Goal: Task Accomplishment & Management: Complete application form

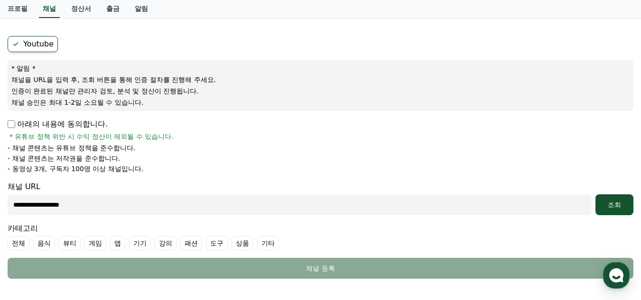
scroll to position [61, 0]
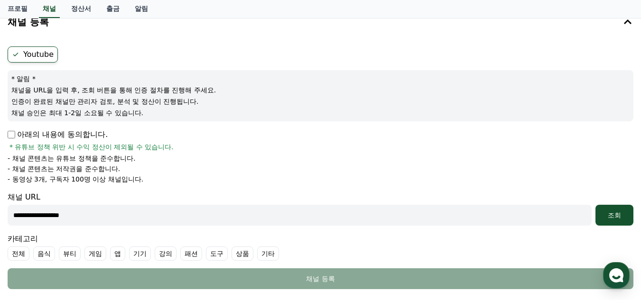
click at [11, 216] on input "**********" at bounding box center [300, 215] width 584 height 21
type input "**********"
click at [619, 220] on button "조회" at bounding box center [614, 215] width 38 height 21
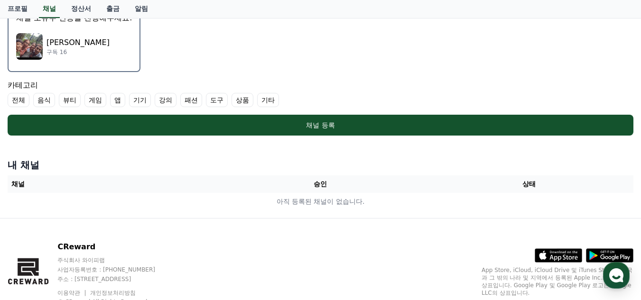
scroll to position [298, 0]
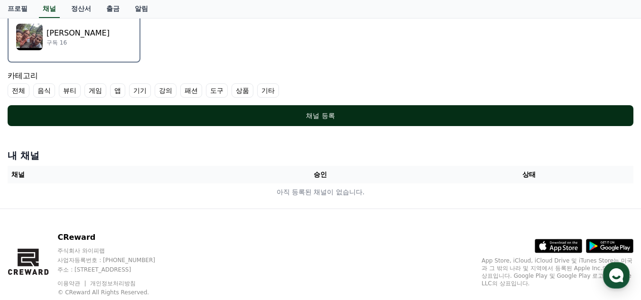
click at [315, 112] on div "채널 등록" at bounding box center [320, 115] width 587 height 9
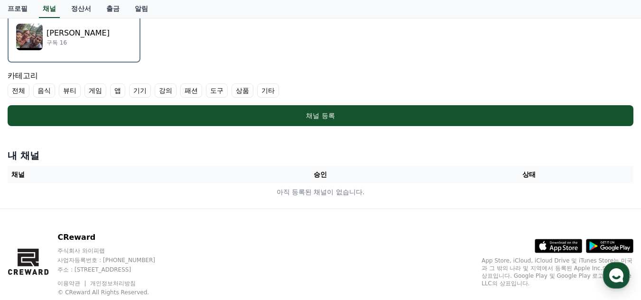
click at [15, 91] on label "전체" at bounding box center [19, 90] width 22 height 14
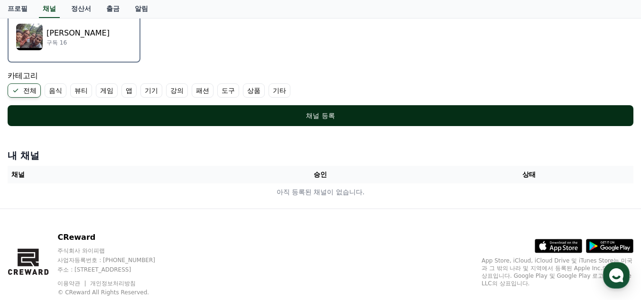
click at [328, 119] on div "채널 등록" at bounding box center [320, 115] width 587 height 9
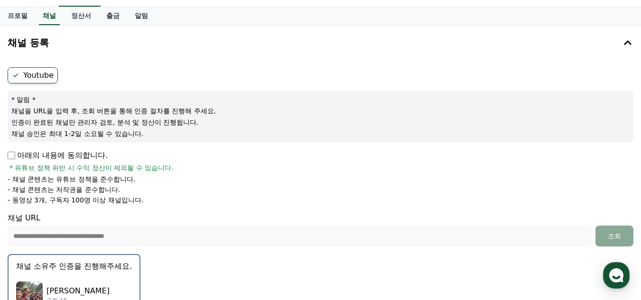
scroll to position [87, 0]
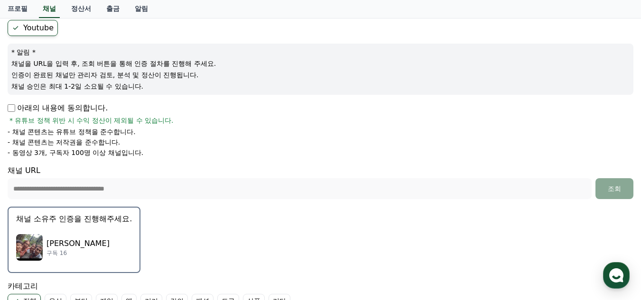
click at [36, 242] on img "button" at bounding box center [29, 247] width 27 height 27
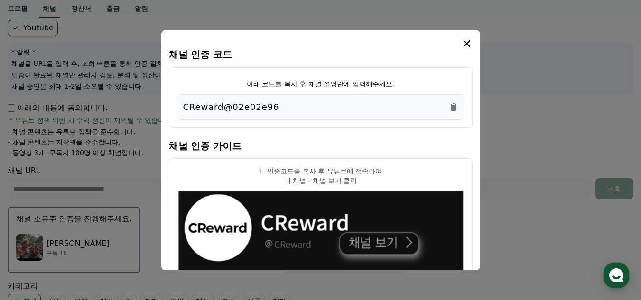
click at [184, 108] on p "CReward@02e02e96" at bounding box center [231, 106] width 96 height 13
click at [268, 106] on p "CReward@02e02e96" at bounding box center [231, 106] width 96 height 13
drag, startPoint x: 179, startPoint y: 105, endPoint x: 274, endPoint y: 109, distance: 95.4
click at [274, 109] on div "CReward@02e02e96" at bounding box center [320, 107] width 287 height 26
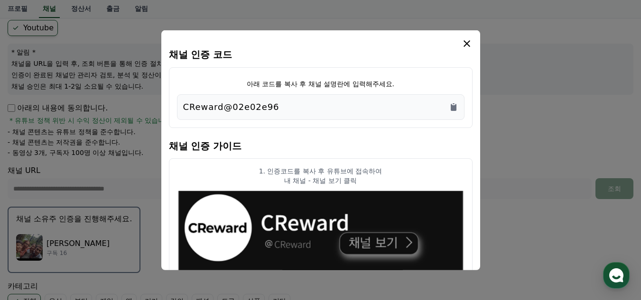
copy p "CReward@02e02e96"
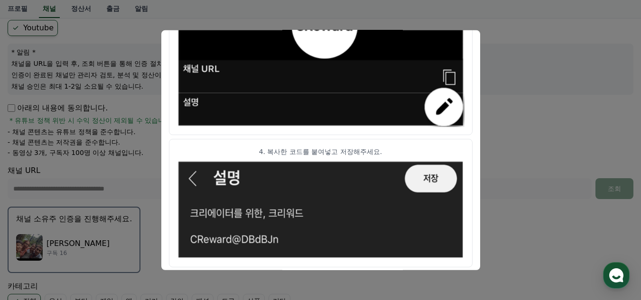
scroll to position [514, 0]
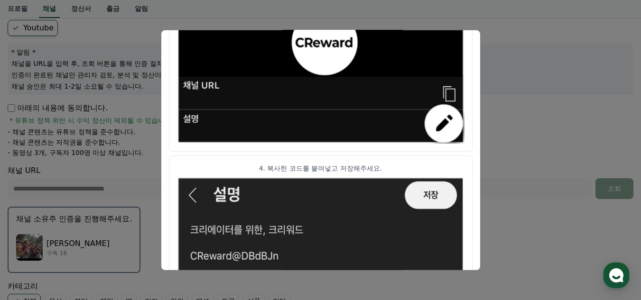
drag, startPoint x: 477, startPoint y: 56, endPoint x: 517, endPoint y: 28, distance: 48.9
click at [524, 124] on button "close modal" at bounding box center [320, 150] width 641 height 300
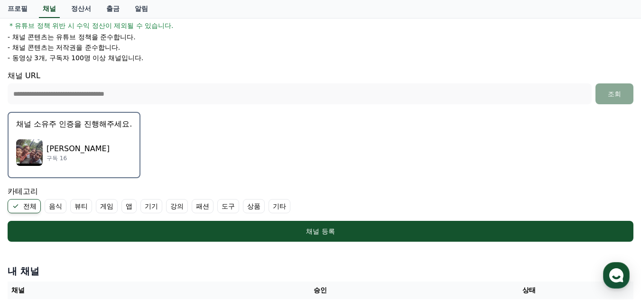
scroll to position [229, 0]
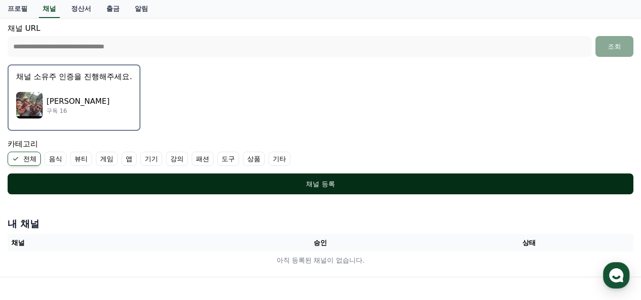
click at [205, 181] on div "채널 등록" at bounding box center [320, 183] width 587 height 9
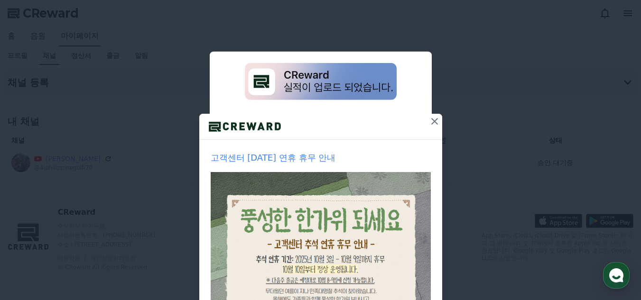
drag, startPoint x: 0, startPoint y: 0, endPoint x: 398, endPoint y: 26, distance: 398.6
click at [398, 26] on div "고객센터 [DATE] 연휴 휴무 안내 1주일간 보지 않기 닫기" at bounding box center [320, 226] width 641 height 452
click at [431, 122] on icon at bounding box center [434, 121] width 7 height 7
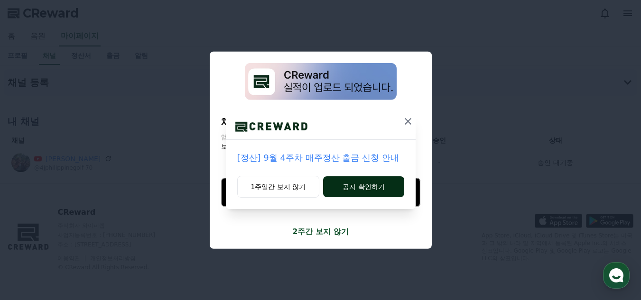
click at [357, 190] on button "공지 확인하기" at bounding box center [363, 186] width 81 height 21
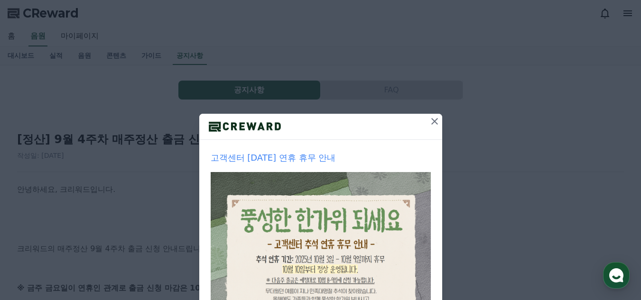
click at [431, 120] on icon at bounding box center [434, 121] width 7 height 7
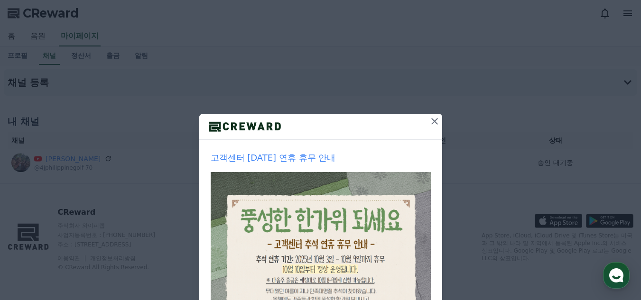
click at [430, 119] on icon at bounding box center [434, 121] width 11 height 11
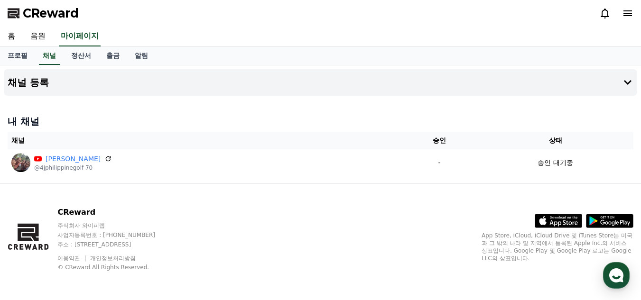
click at [627, 12] on icon at bounding box center [627, 13] width 11 height 11
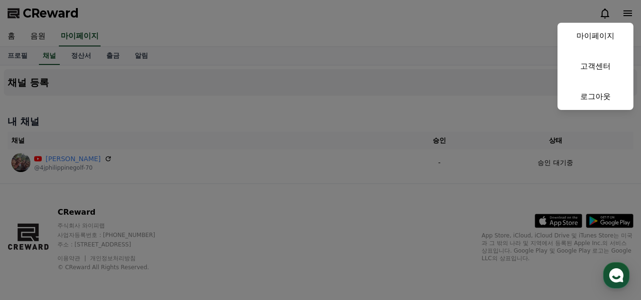
click at [300, 113] on button "close" at bounding box center [320, 150] width 641 height 300
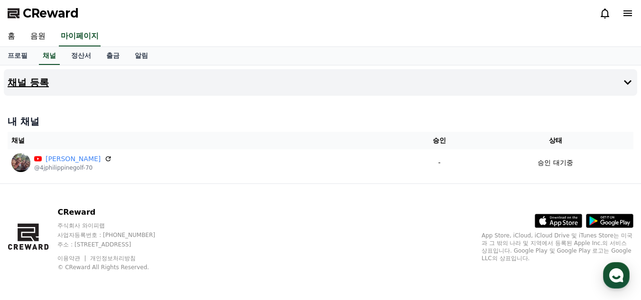
click at [20, 84] on h4 "채널 등록" at bounding box center [28, 82] width 41 height 10
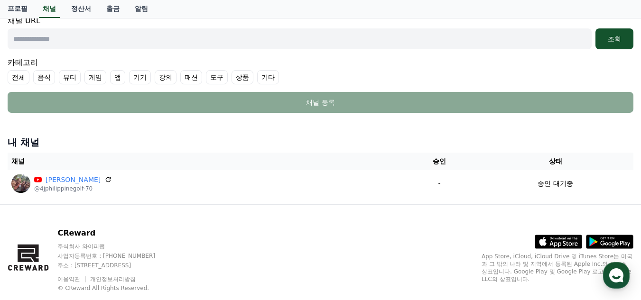
scroll to position [259, 0]
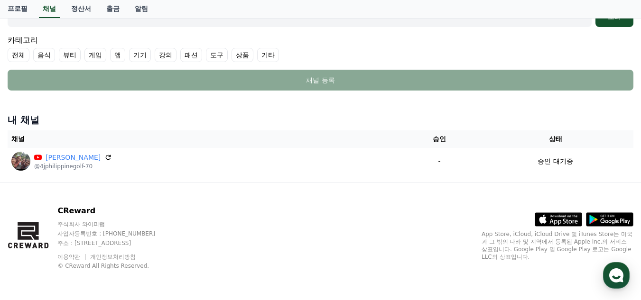
drag, startPoint x: 235, startPoint y: 3, endPoint x: 390, endPoint y: 25, distance: 157.0
click at [390, 25] on input "text" at bounding box center [300, 16] width 584 height 21
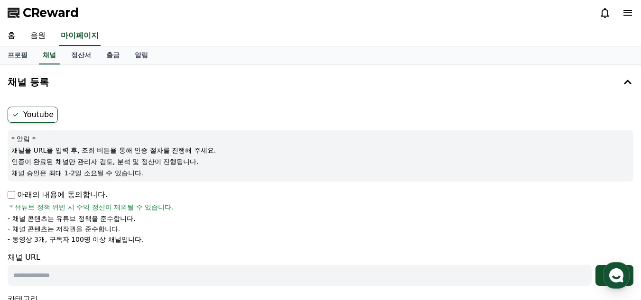
scroll to position [0, 0]
click at [631, 17] on icon at bounding box center [627, 13] width 11 height 11
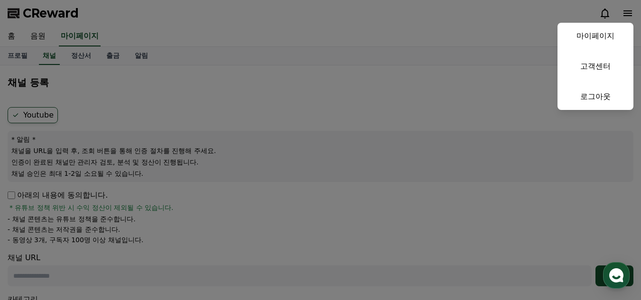
click at [468, 18] on button "close" at bounding box center [320, 150] width 641 height 300
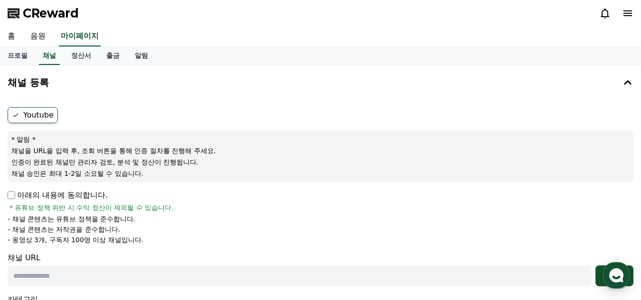
drag, startPoint x: 21, startPoint y: 13, endPoint x: 176, endPoint y: 1, distance: 155.5
click at [220, 69] on button "채널 등록" at bounding box center [320, 82] width 633 height 27
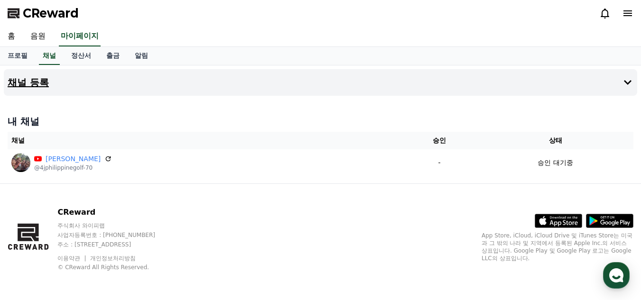
drag, startPoint x: 196, startPoint y: 0, endPoint x: 385, endPoint y: 86, distance: 208.4
click at [386, 88] on button "채널 등록" at bounding box center [320, 82] width 633 height 27
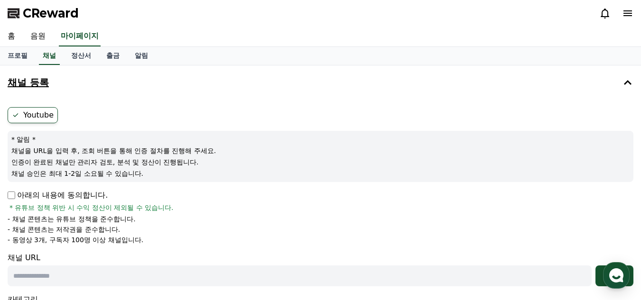
drag, startPoint x: 45, startPoint y: 11, endPoint x: 203, endPoint y: 74, distance: 170.3
click at [282, 89] on button "채널 등록" at bounding box center [320, 82] width 633 height 27
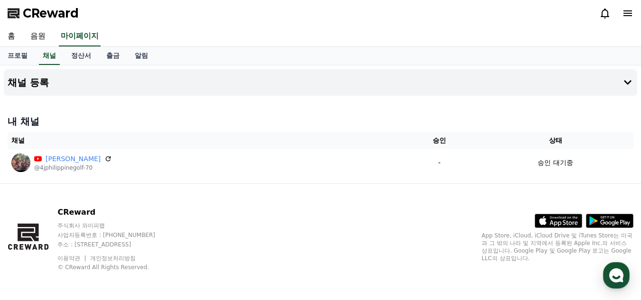
click at [41, 11] on span "CReward" at bounding box center [51, 13] width 56 height 15
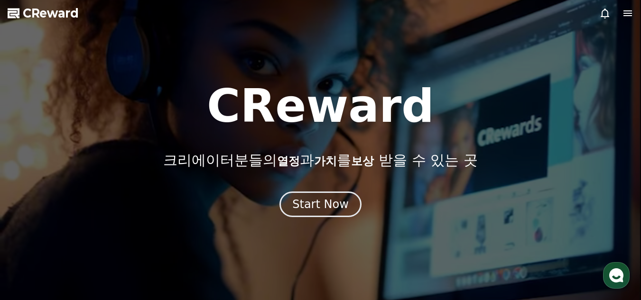
click at [630, 11] on icon at bounding box center [627, 13] width 9 height 6
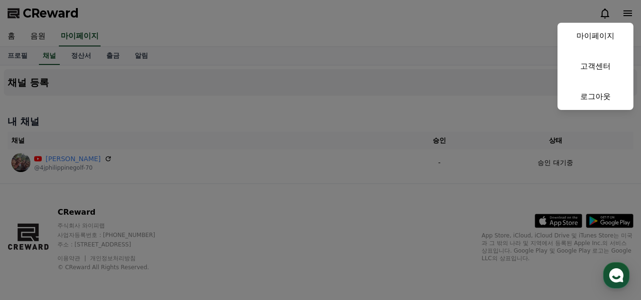
click at [630, 156] on button "close" at bounding box center [320, 150] width 641 height 300
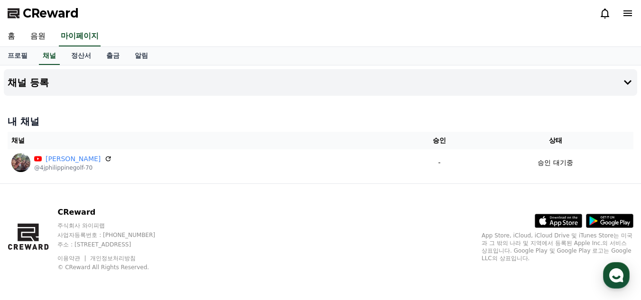
click at [625, 17] on icon at bounding box center [627, 13] width 11 height 11
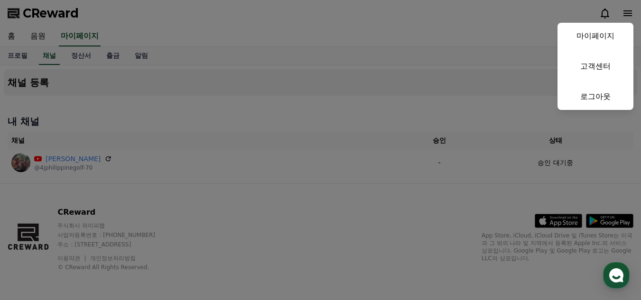
click at [473, 25] on button "close" at bounding box center [320, 150] width 641 height 300
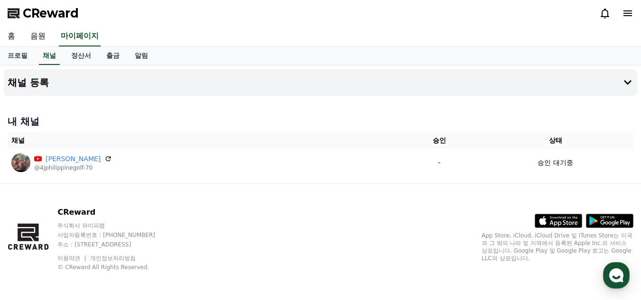
click at [12, 37] on link "홈" at bounding box center [11, 37] width 23 height 20
click at [214, 28] on div "홈 음원 마이페이지" at bounding box center [320, 37] width 641 height 20
